Goal: Information Seeking & Learning: Learn about a topic

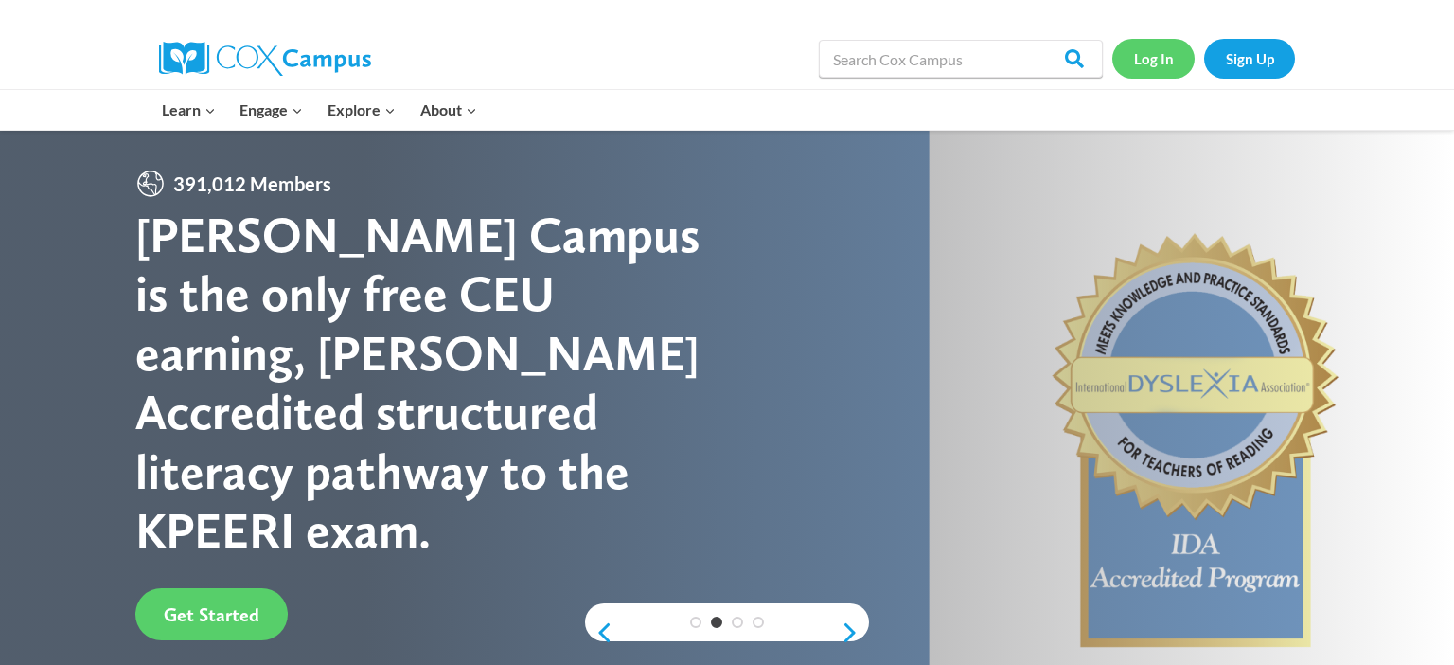
click at [1142, 65] on link "Log In" at bounding box center [1154, 58] width 82 height 39
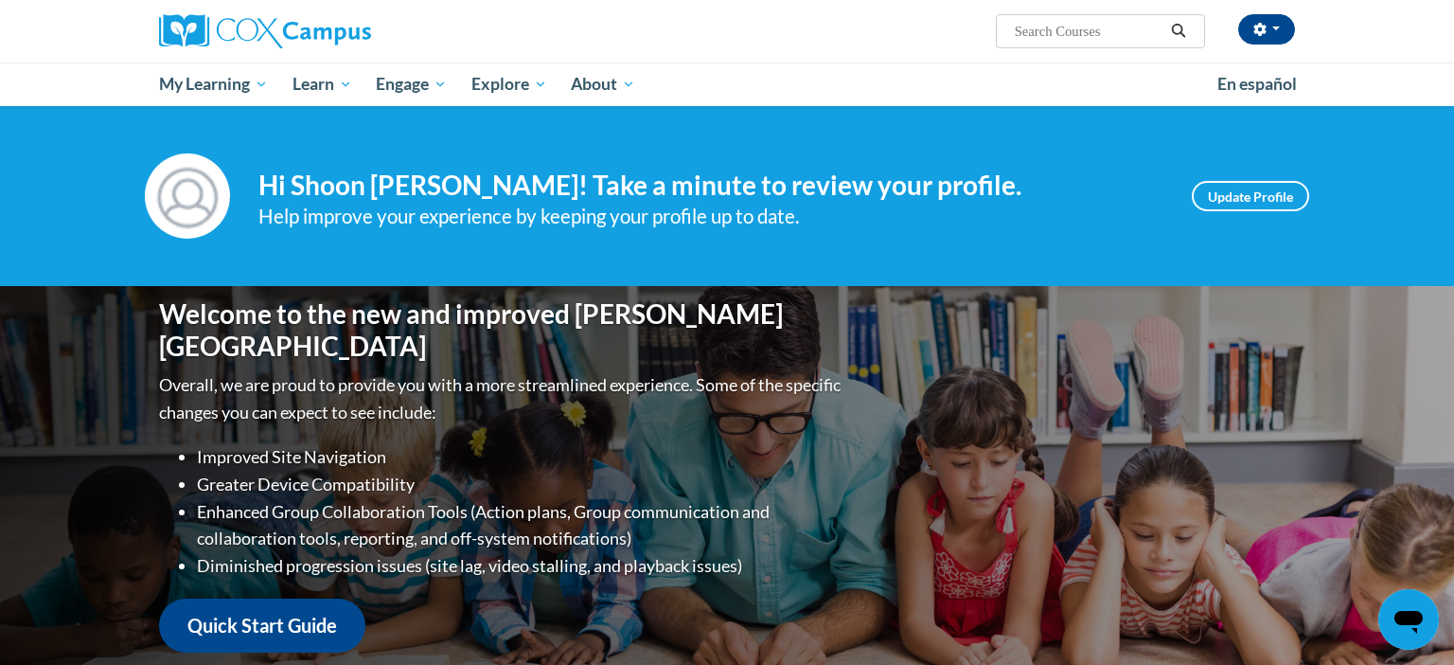
click at [1110, 37] on input "Search..." at bounding box center [1088, 31] width 151 height 23
type input "Read with me"
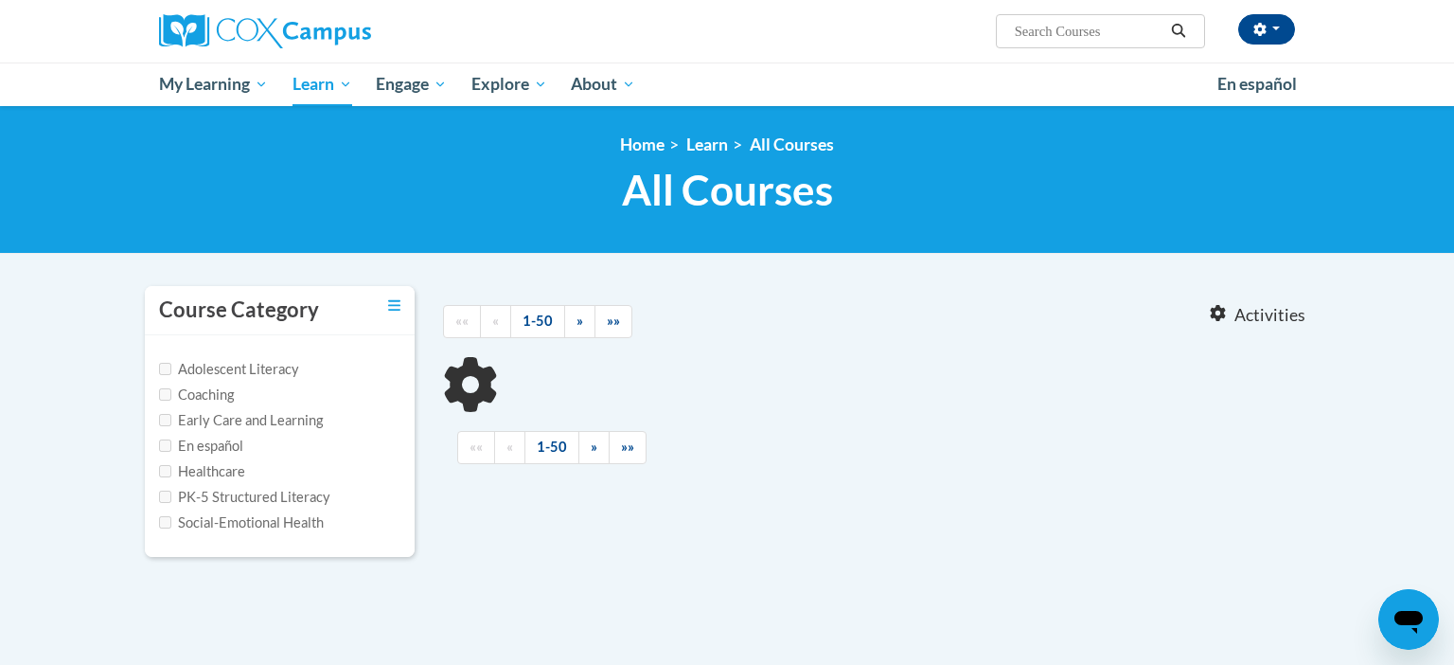
scroll to position [248, 0]
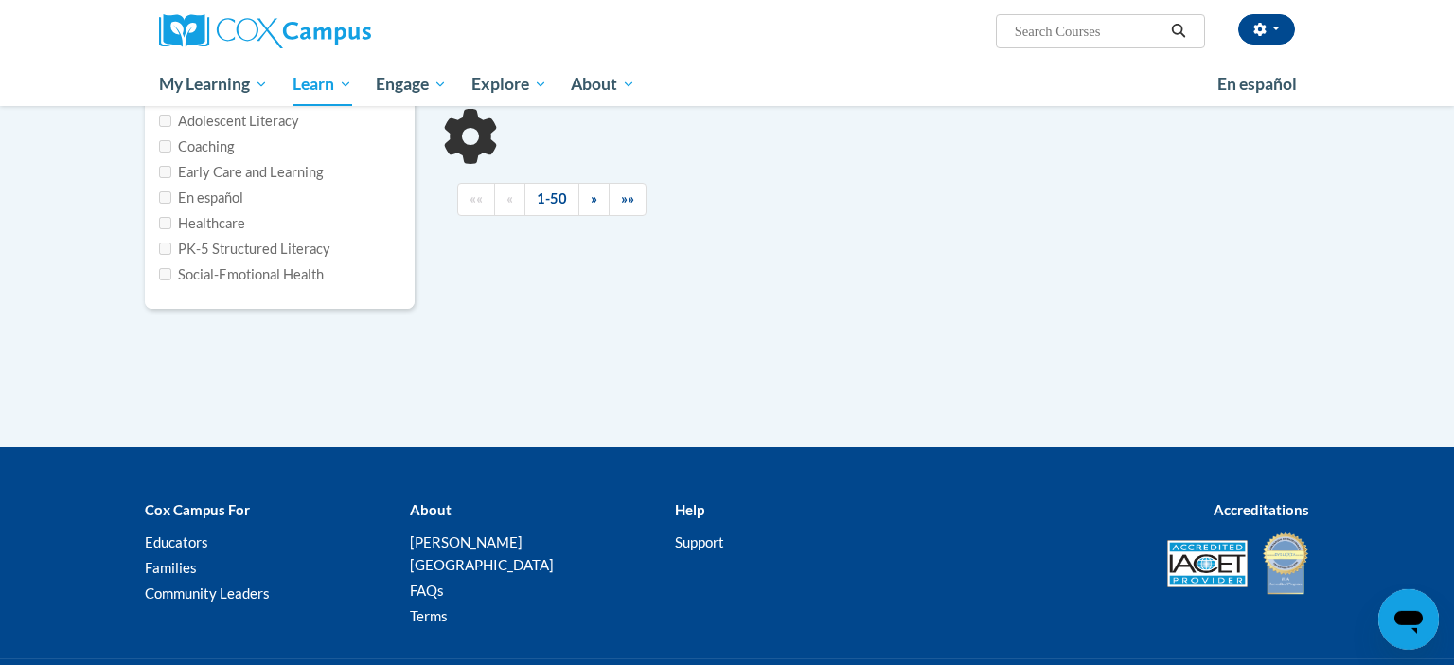
type input "Read with me"
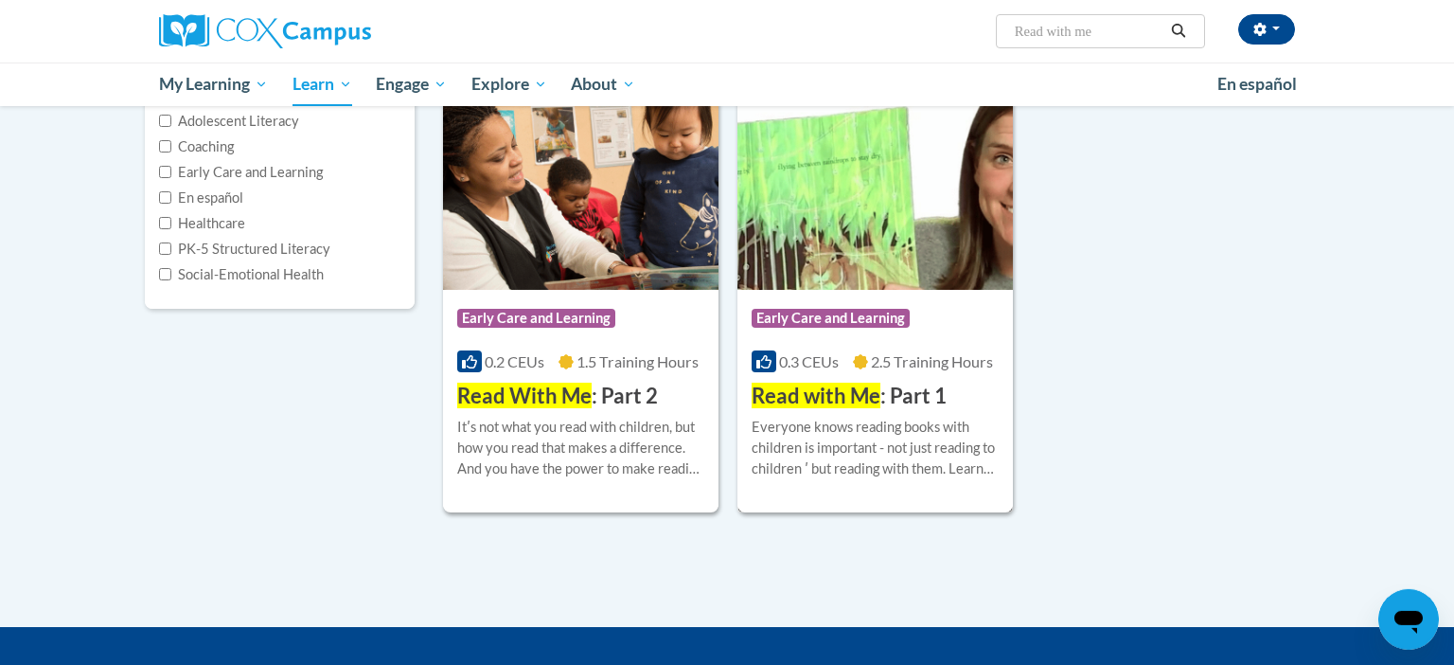
click at [924, 238] on img at bounding box center [876, 193] width 276 height 193
